Goal: Information Seeking & Learning: Find specific page/section

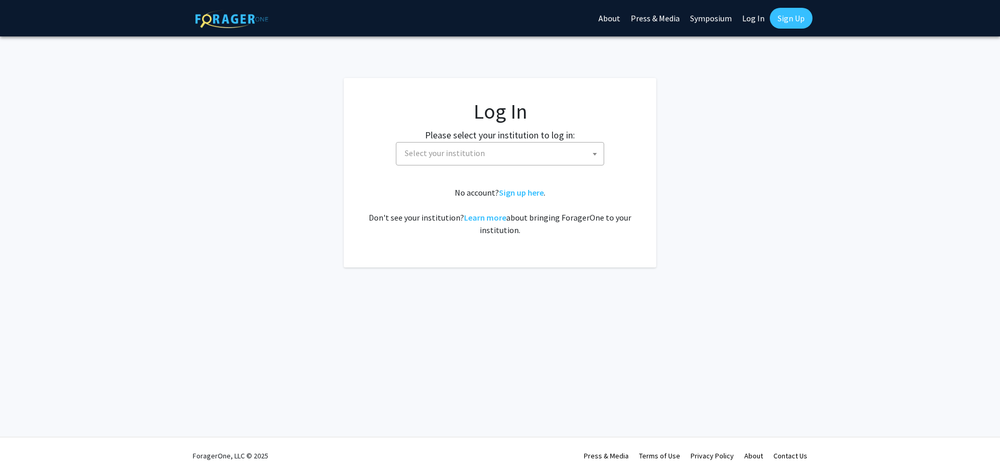
select select
click at [438, 155] on span "Select your institution" at bounding box center [445, 153] width 80 height 10
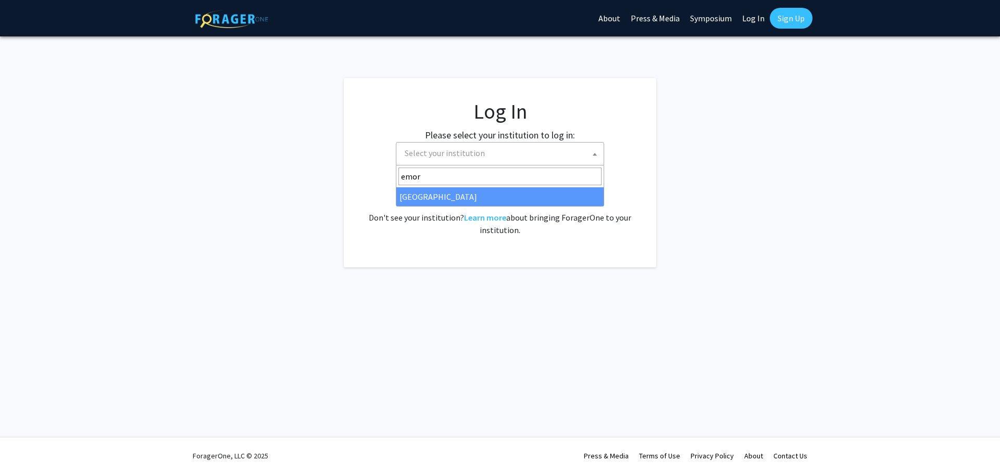
type input "emory"
select select "12"
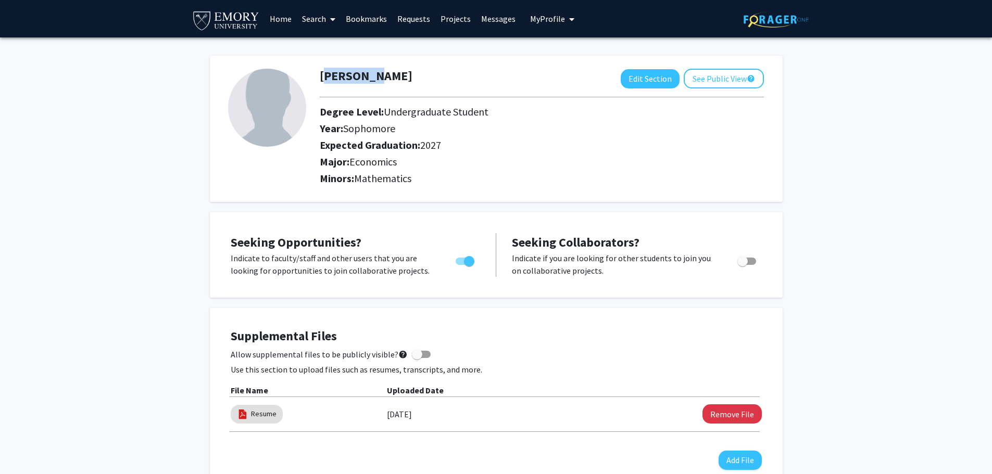
drag, startPoint x: 317, startPoint y: 76, endPoint x: 371, endPoint y: 79, distance: 54.2
click at [371, 79] on div "[PERSON_NAME] Edit Section See Public View help" at bounding box center [542, 79] width 460 height 20
click at [371, 79] on h1 "[PERSON_NAME]" at bounding box center [366, 76] width 93 height 15
click at [451, 20] on link "Projects" at bounding box center [455, 19] width 41 height 36
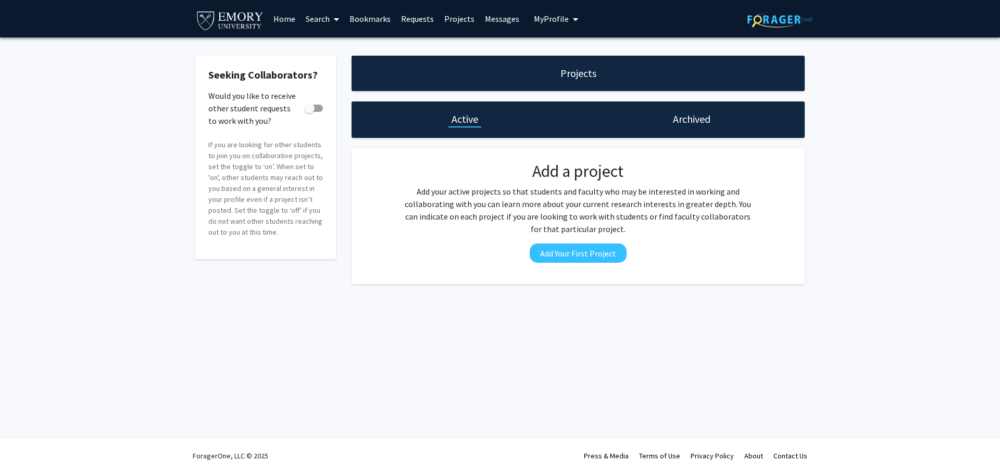
click at [288, 20] on link "Home" at bounding box center [284, 19] width 32 height 36
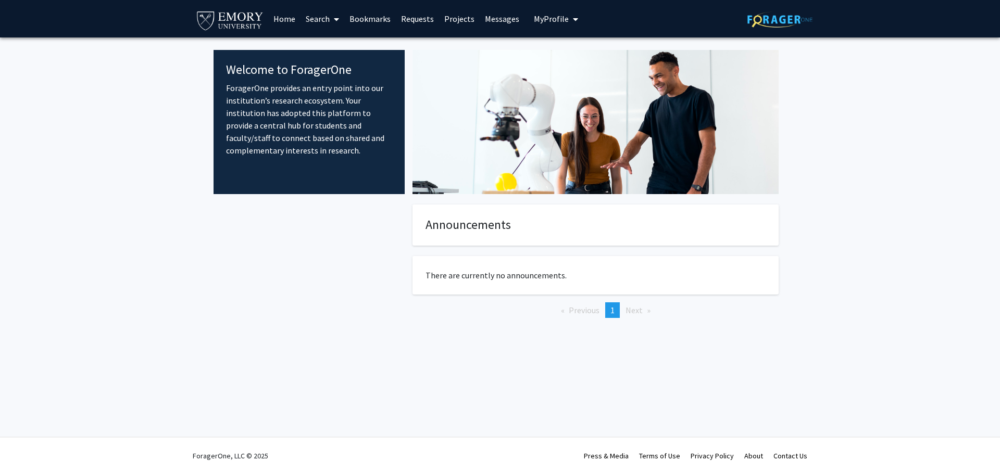
click at [331, 22] on span at bounding box center [334, 19] width 9 height 36
click at [344, 55] on span "Faculty/Staff" at bounding box center [338, 47] width 77 height 21
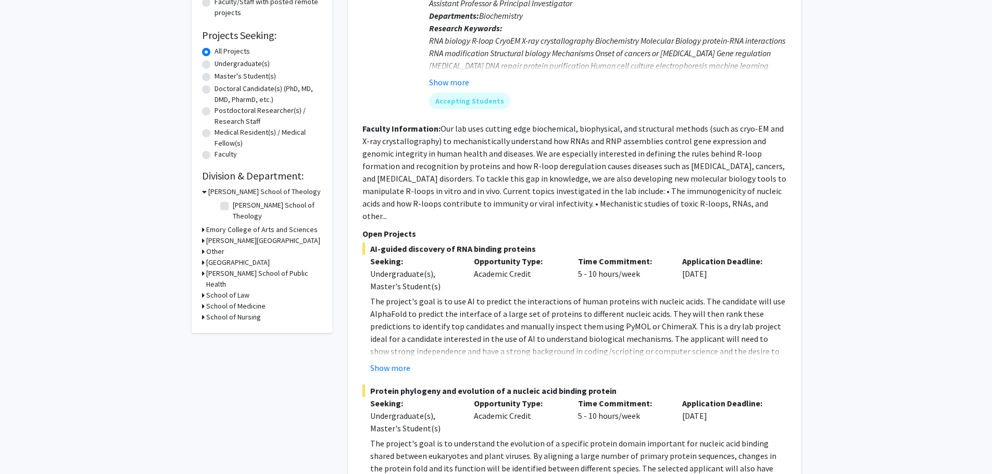
scroll to position [156, 0]
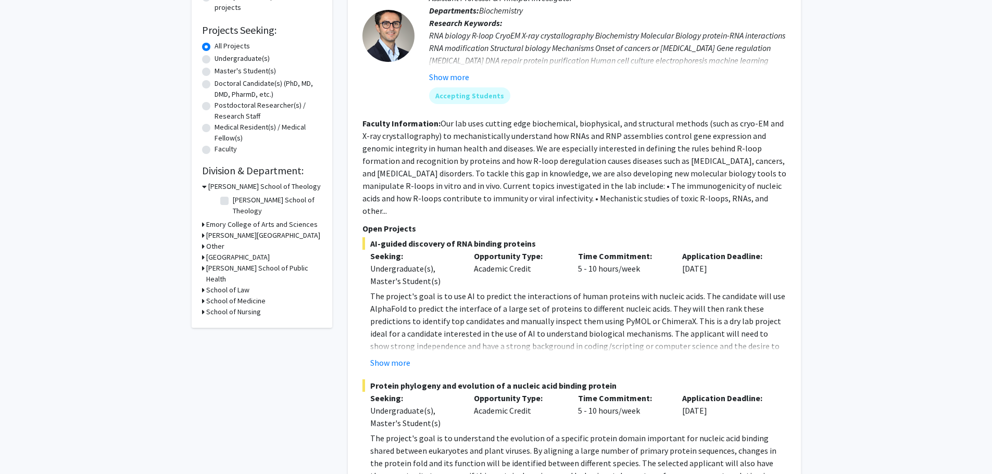
click at [245, 219] on h3 "Emory College of Arts and Sciences" at bounding box center [261, 224] width 111 height 11
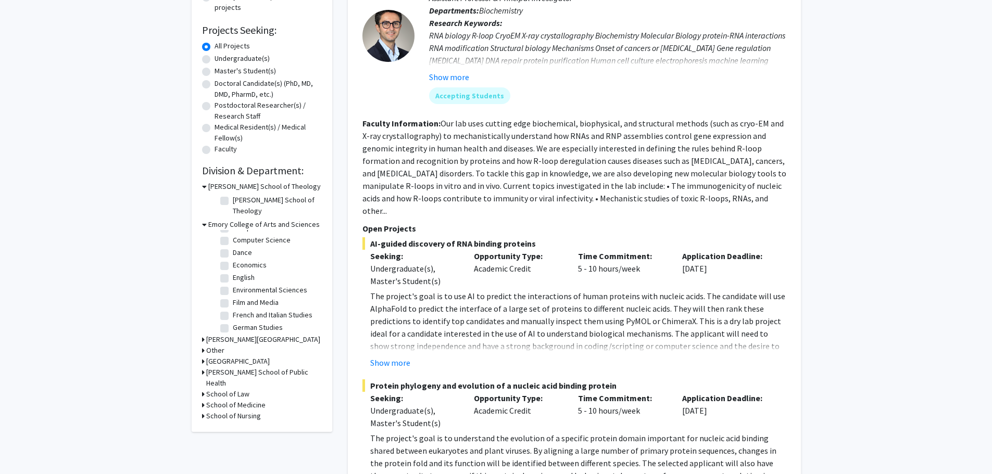
scroll to position [104, 0]
click at [229, 279] on fg-checkbox "Economics Economics" at bounding box center [269, 285] width 99 height 12
click at [233, 279] on label "Economics" at bounding box center [250, 284] width 34 height 11
click at [233, 279] on input "Economics" at bounding box center [236, 282] width 7 height 7
checkbox input "true"
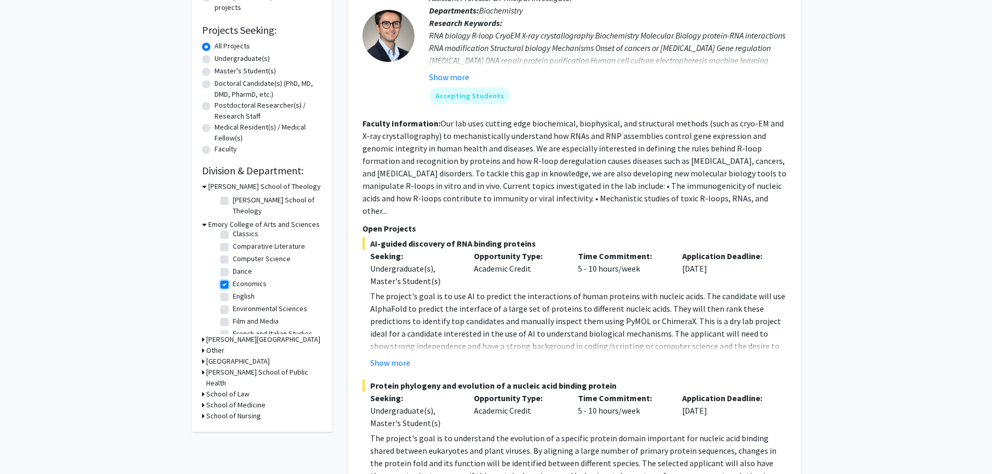
checkbox input "true"
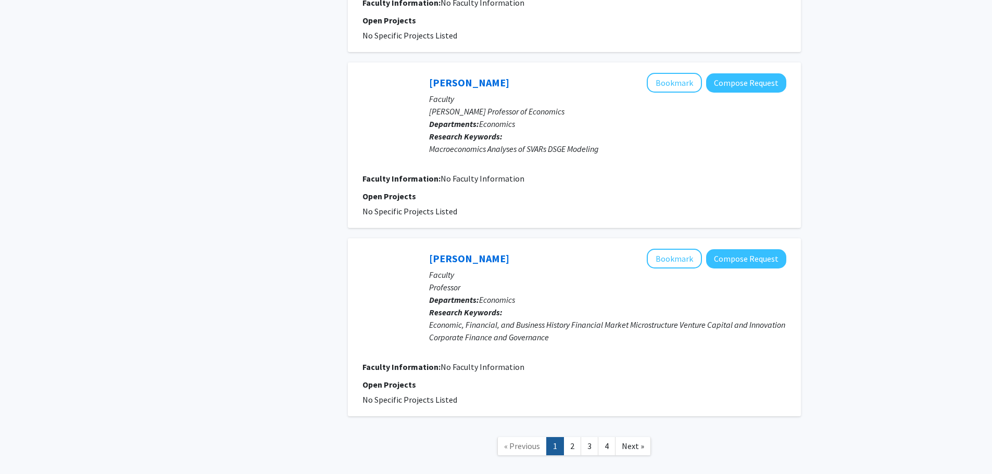
scroll to position [1694, 0]
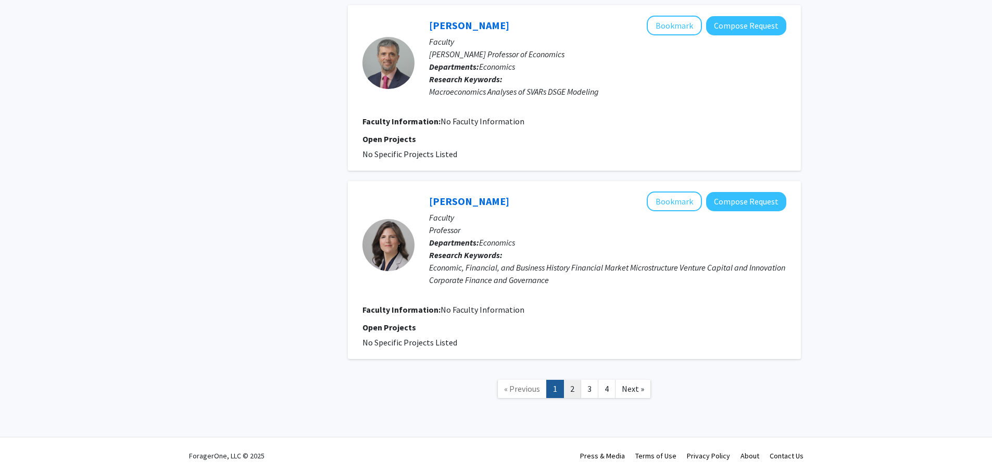
click at [575, 391] on link "2" at bounding box center [572, 389] width 18 height 18
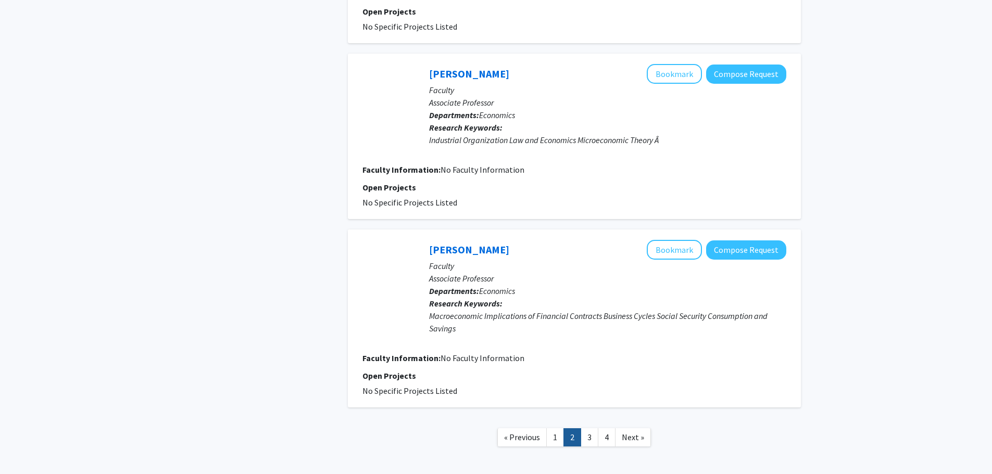
scroll to position [1545, 0]
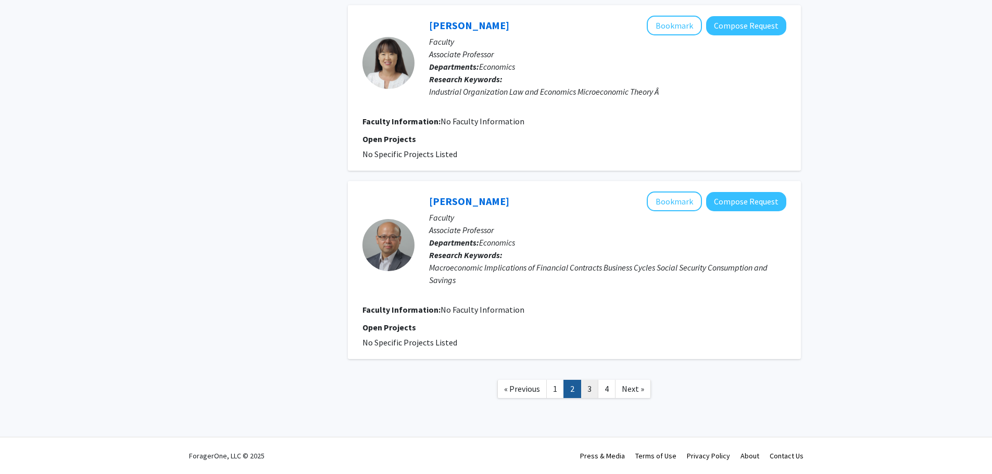
click at [598, 398] on link "3" at bounding box center [589, 389] width 18 height 18
